Goal: Check status: Check status

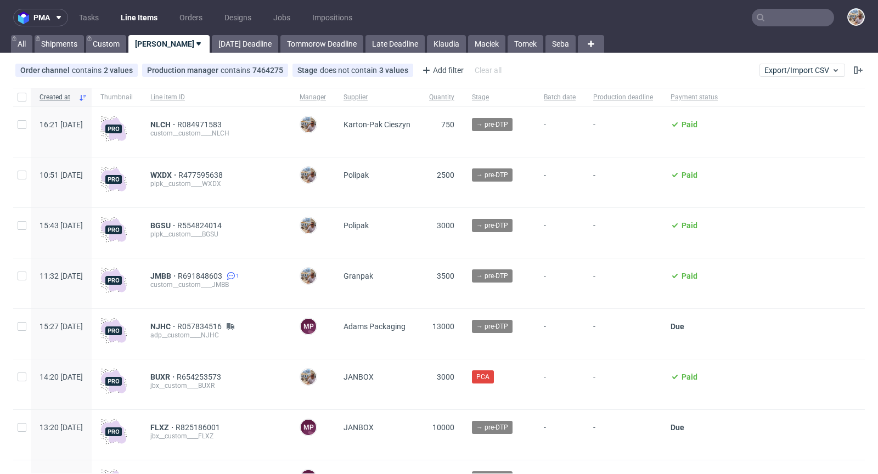
click at [811, 22] on input "text" at bounding box center [793, 18] width 82 height 18
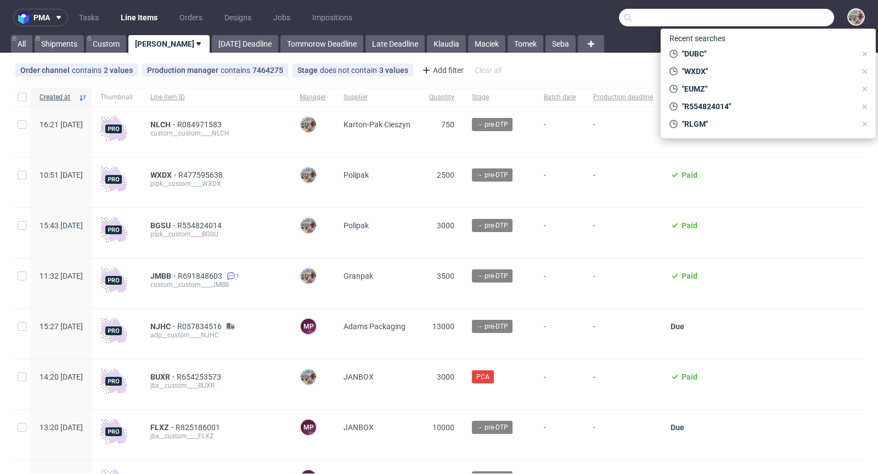
paste input "UBPP"
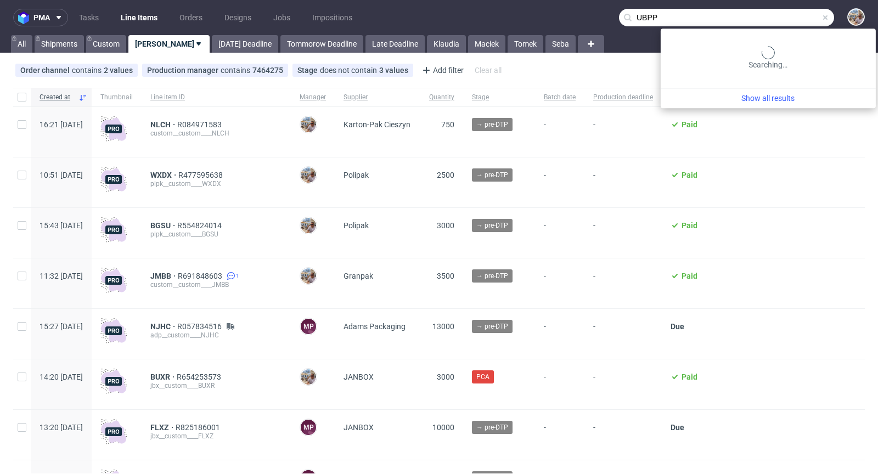
type input "UBPP"
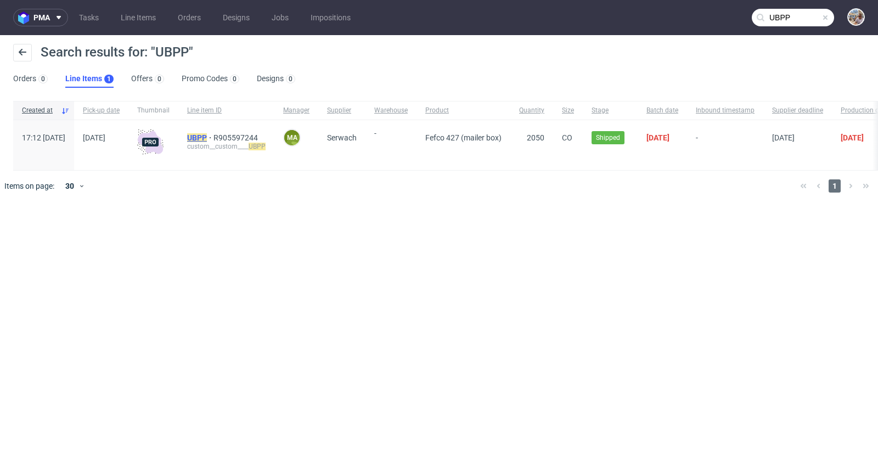
click at [207, 135] on mark "UBPP" at bounding box center [197, 137] width 20 height 9
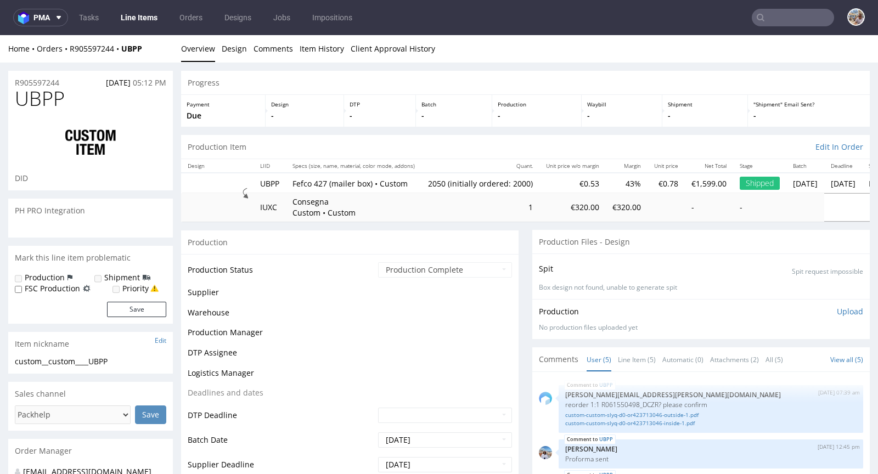
scroll to position [12, 0]
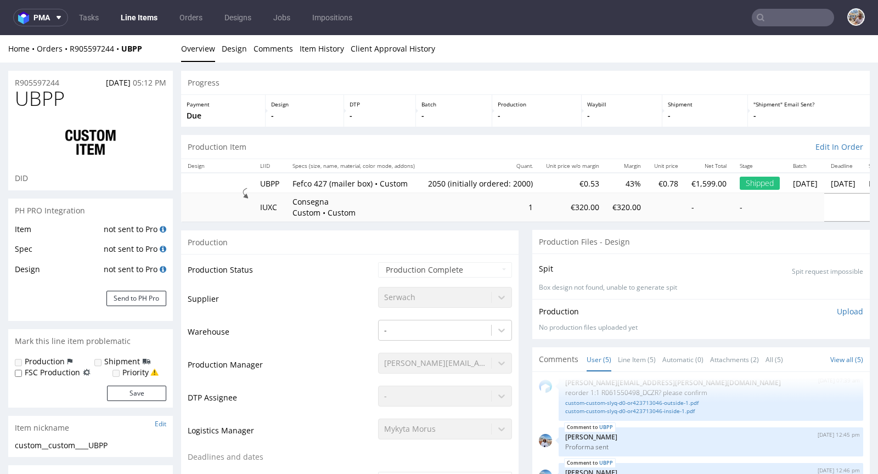
select select "in_progress"
drag, startPoint x: 148, startPoint y: 49, endPoint x: 71, endPoint y: 49, distance: 76.8
click at [71, 49] on div "Home Orders R905597244 UBPP" at bounding box center [90, 48] width 165 height 11
copy div "R905597244 UBPP"
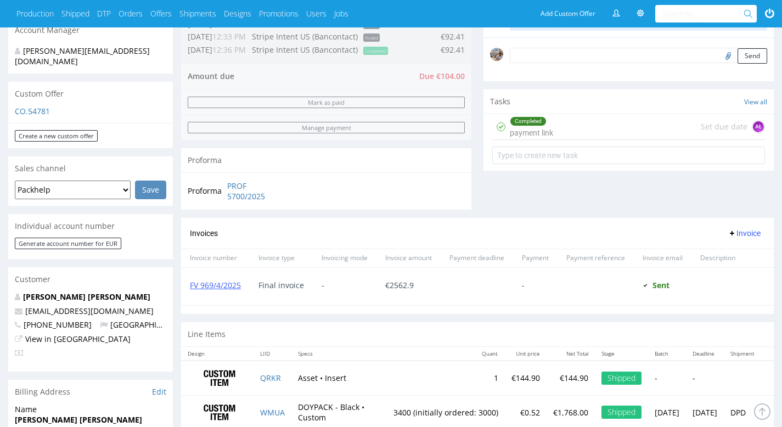
scroll to position [549, 0]
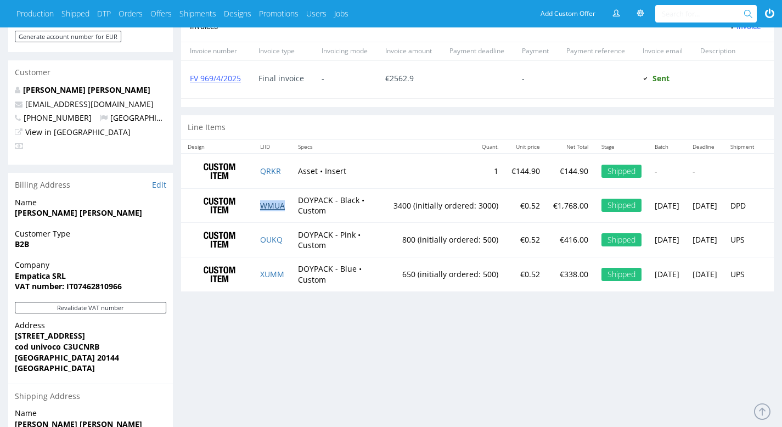
click at [270, 210] on link "WMUA" at bounding box center [272, 205] width 25 height 10
